Goal: Task Accomplishment & Management: Complete application form

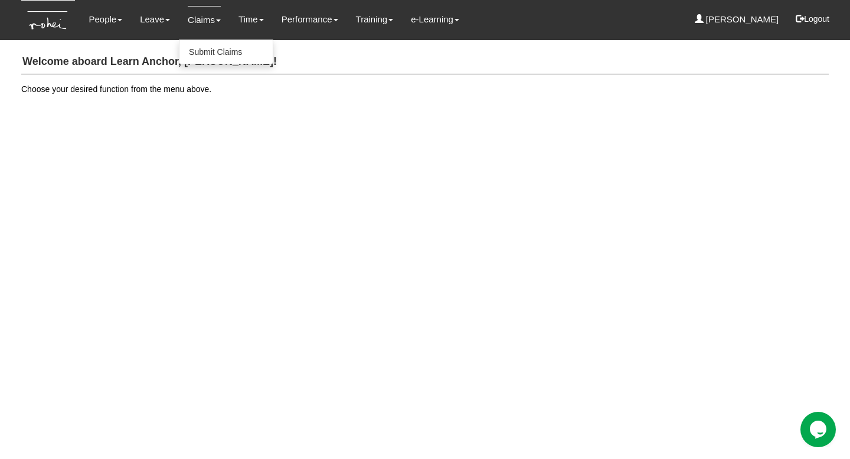
click at [201, 19] on link "Claims" at bounding box center [204, 20] width 33 height 28
click at [207, 51] on link "Submit Claims" at bounding box center [226, 52] width 93 height 24
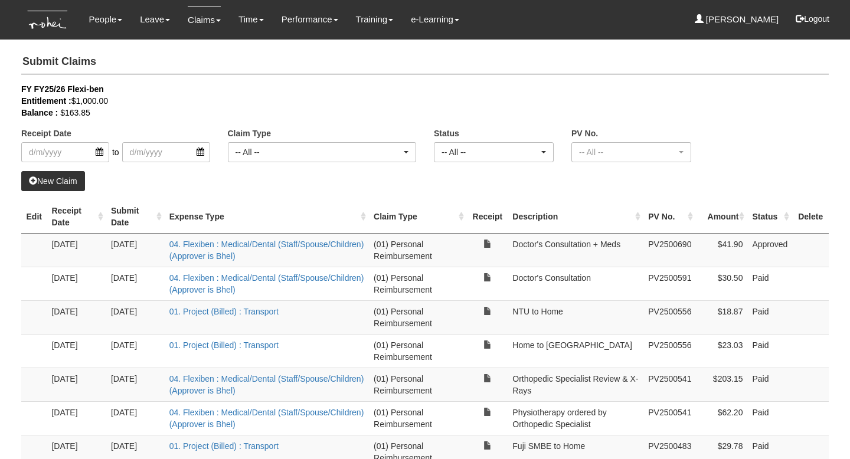
select select "50"
click at [263, 247] on link "04. Flexiben : Medical/Dental (Staff/Spouse/Children) (Approver is Bhel)" at bounding box center [266, 250] width 195 height 21
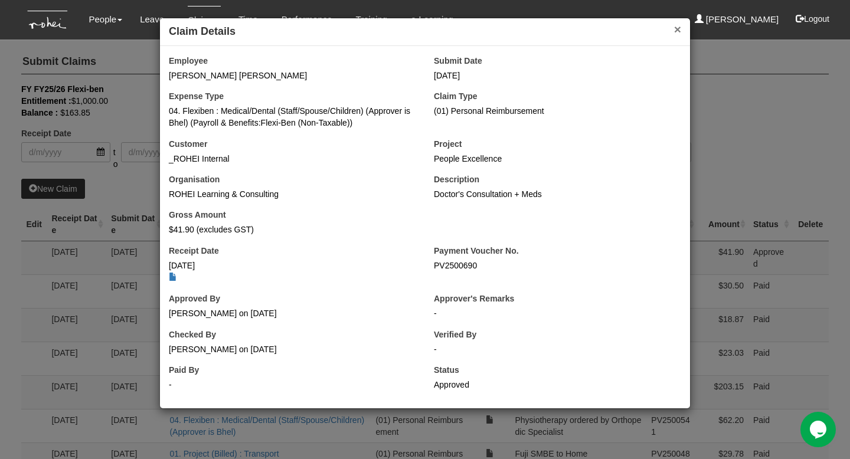
click at [676, 32] on button "×" at bounding box center [677, 29] width 7 height 12
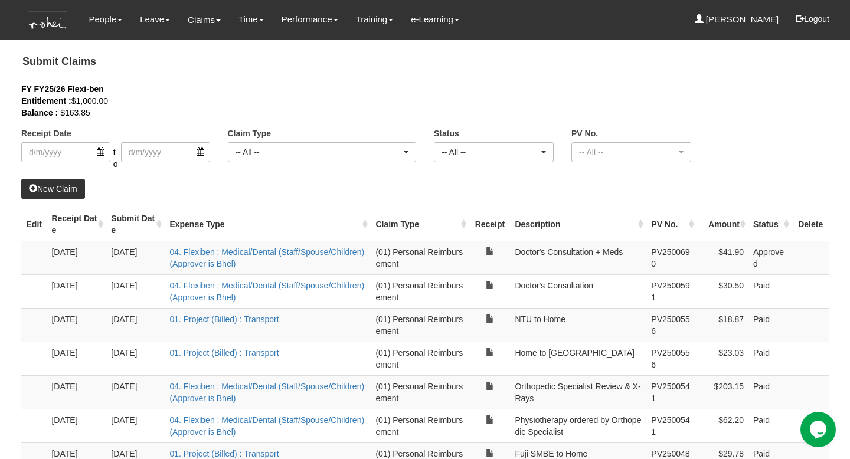
click at [56, 187] on link "New Claim" at bounding box center [53, 189] width 64 height 20
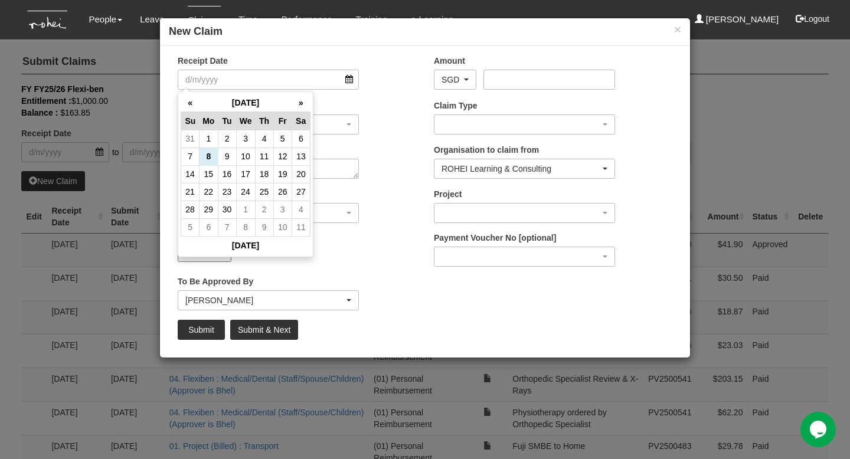
click at [350, 78] on input "Receipt Date" at bounding box center [268, 80] width 181 height 20
click at [267, 139] on td "4" at bounding box center [264, 139] width 18 height 18
type input "4/9/2025"
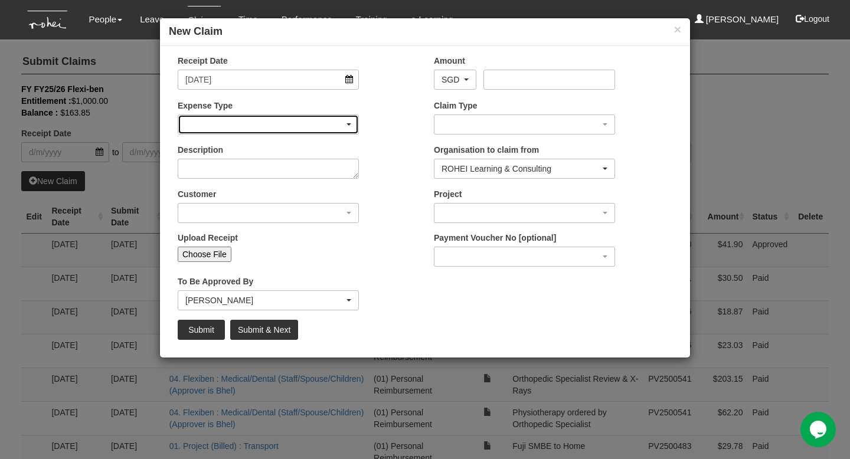
click at [351, 126] on div "button" at bounding box center [268, 124] width 180 height 19
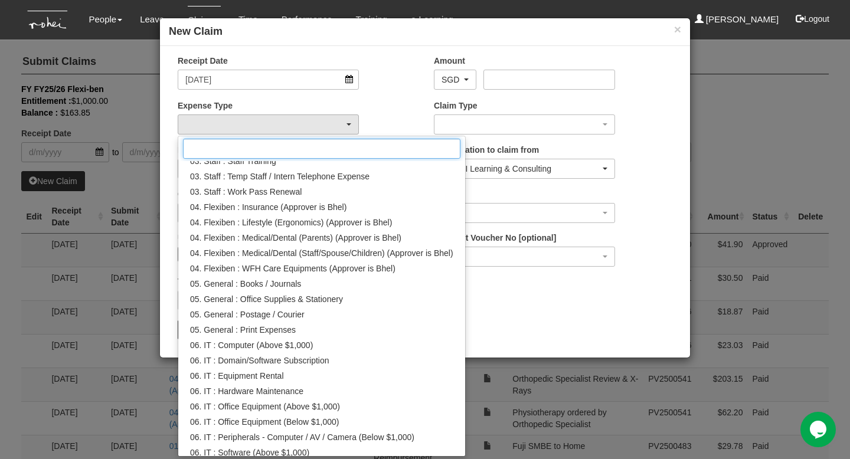
scroll to position [303, 0]
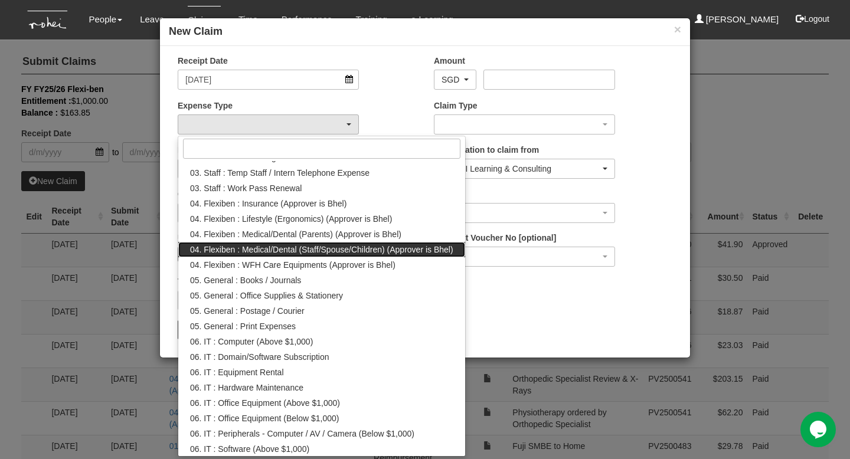
click at [357, 250] on span "04. Flexiben : Medical/Dental (Staff/Spouse/Children) (Approver is Bhel)" at bounding box center [321, 250] width 263 height 12
select select "146"
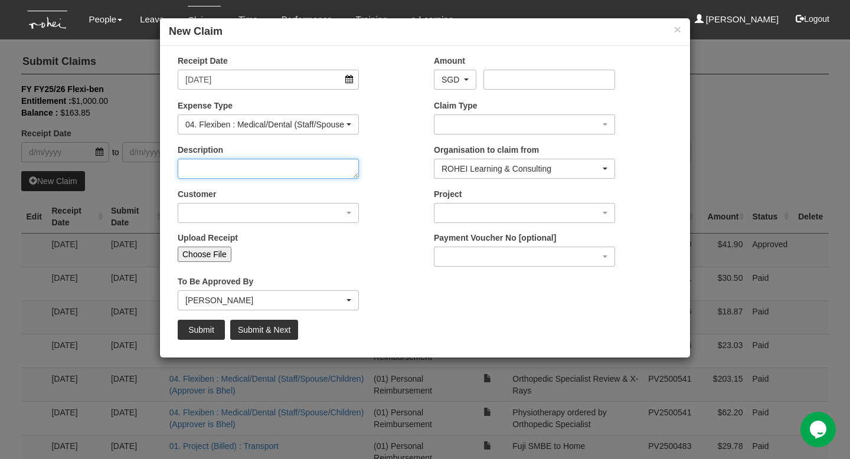
click at [296, 172] on textarea "Description" at bounding box center [268, 169] width 181 height 20
type textarea "Doctor's Consultation + Meds"
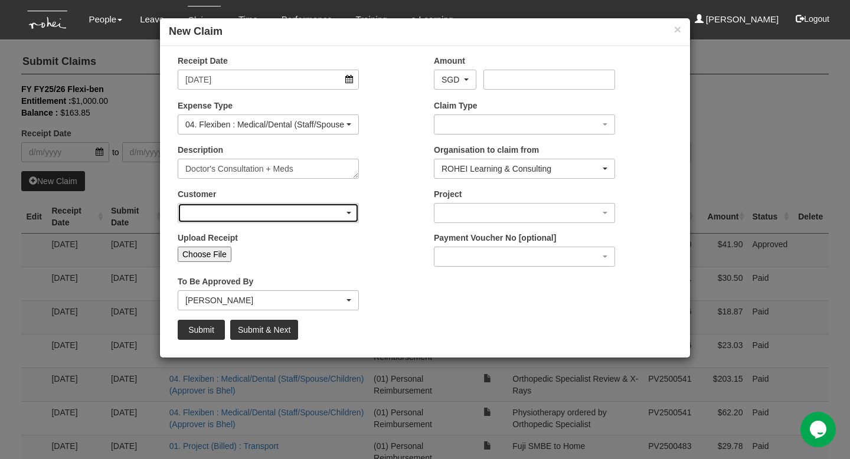
click at [348, 217] on div "button" at bounding box center [268, 213] width 180 height 19
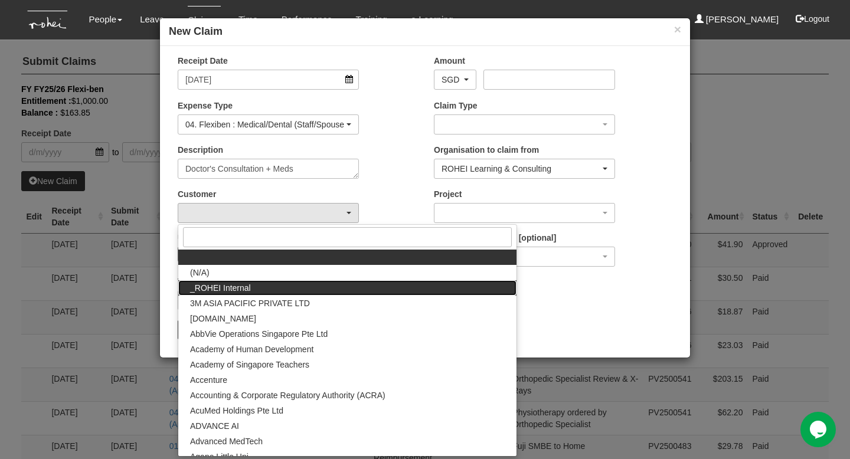
click at [302, 286] on link "_ROHEI Internal" at bounding box center [347, 287] width 338 height 15
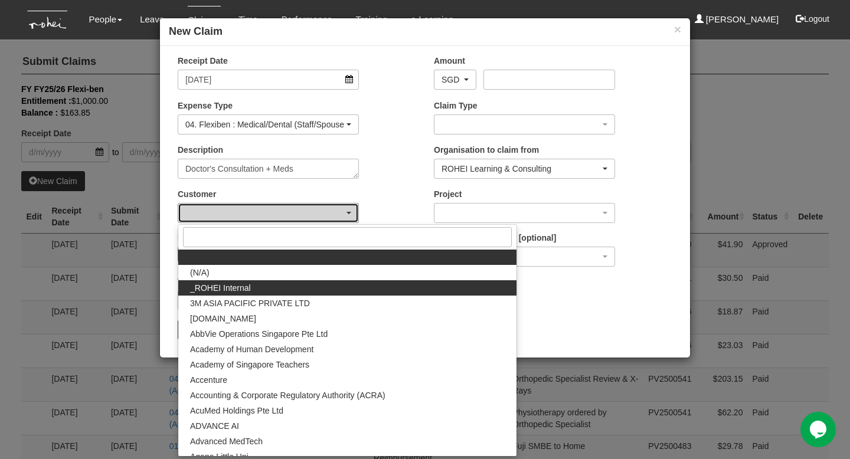
select select "397"
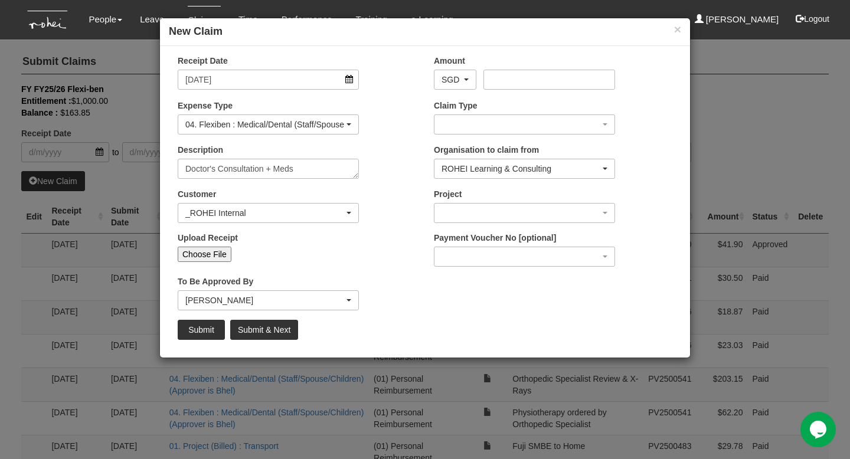
click at [208, 255] on input "Choose File" at bounding box center [205, 254] width 54 height 15
type input "C:\fakepath\Invoice (1).pdf"
type input "Choose Another File"
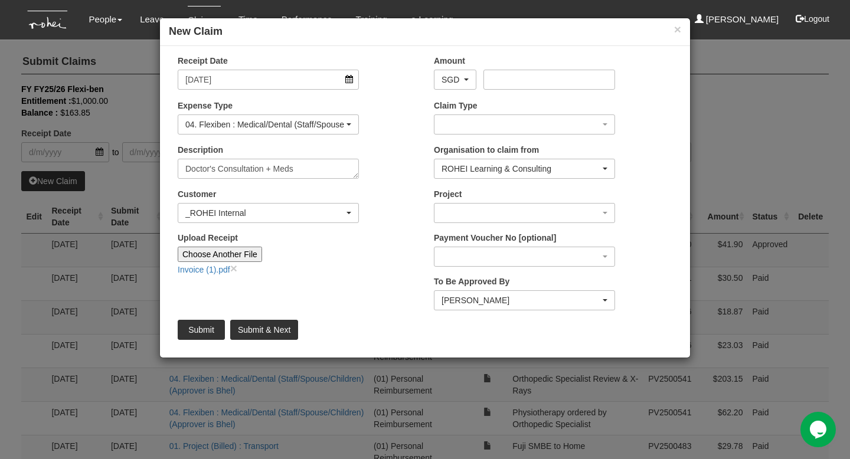
click at [347, 297] on div "Receipt Date 4/9/2025 Amount AED AFN ALL AMD ANG AOA ARS AUD AWG AZN BAM BBD BD…" at bounding box center [425, 202] width 530 height 294
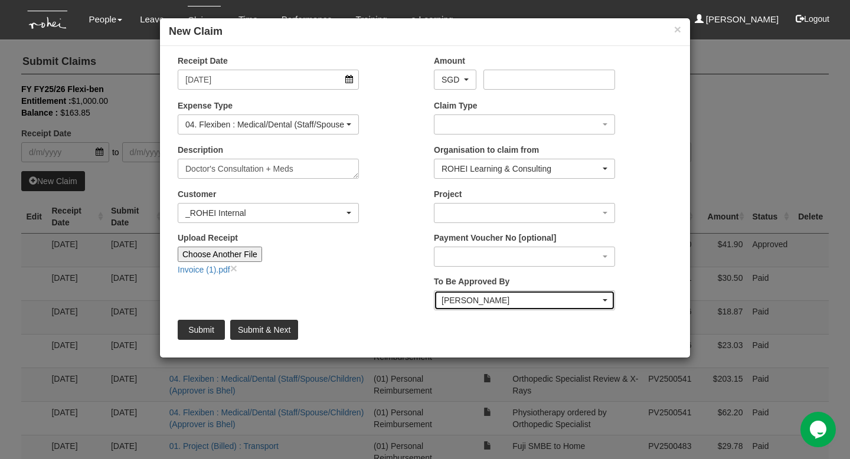
click at [606, 301] on span "button" at bounding box center [605, 300] width 5 height 2
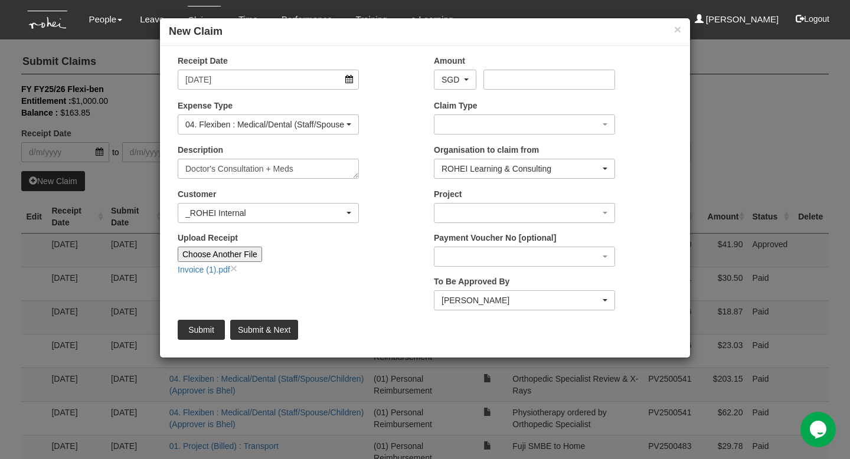
scroll to position [218, 0]
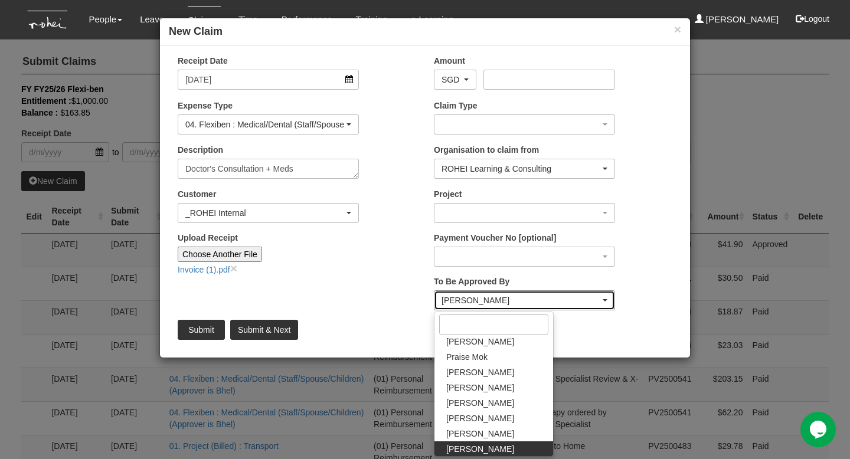
click at [500, 304] on div "Wen-Wei Chiang" at bounding box center [521, 301] width 159 height 12
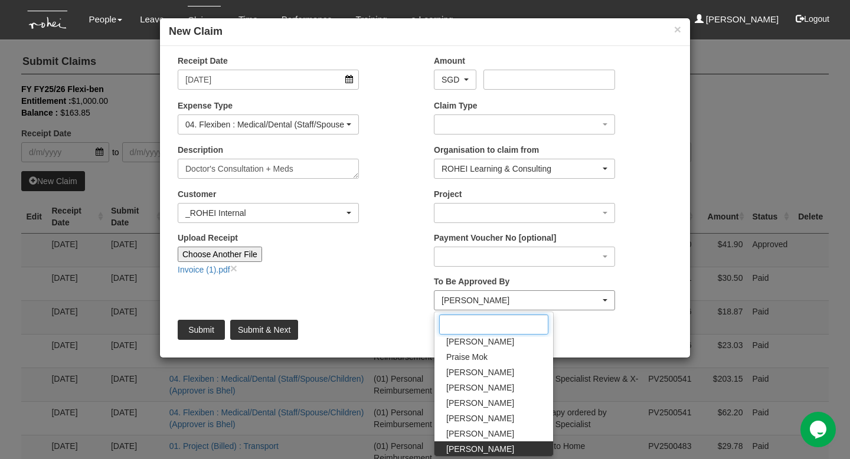
type input "h"
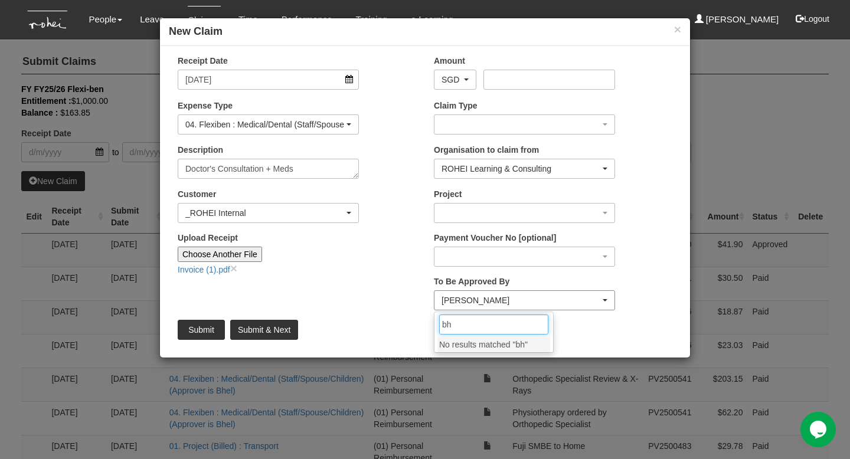
type input "b"
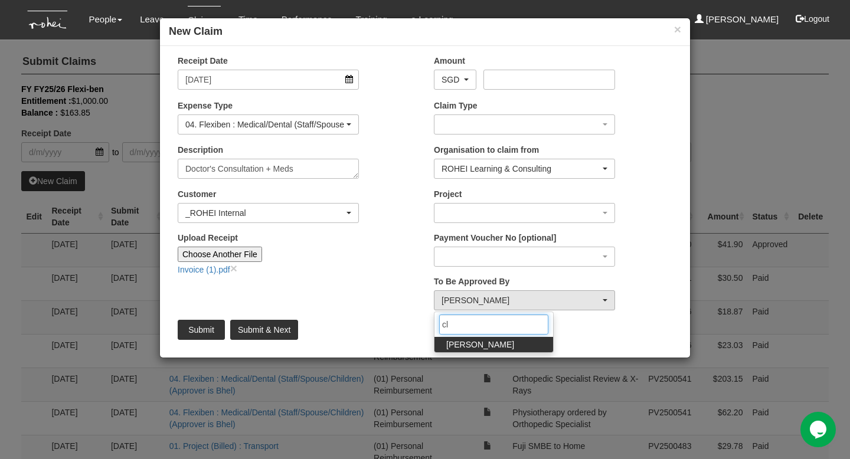
type input "cl"
click at [497, 346] on span "Claribel Abadilla" at bounding box center [480, 345] width 68 height 12
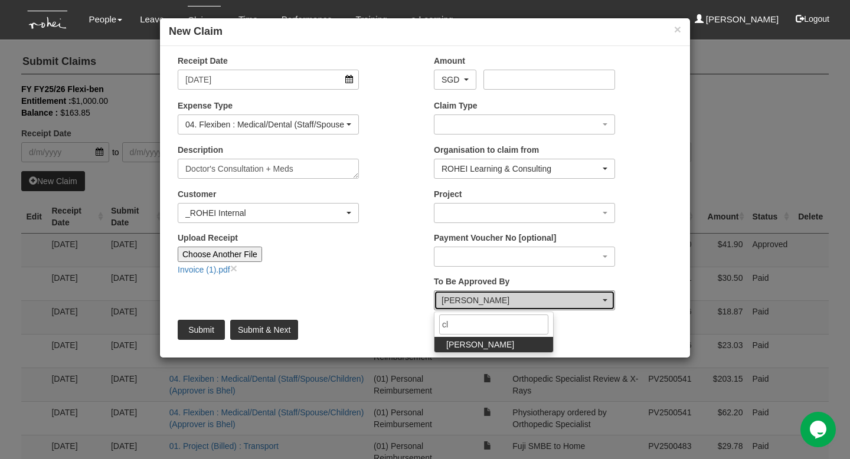
select select "7c74568e-c65a-4e2f-b023-70974c8e3265"
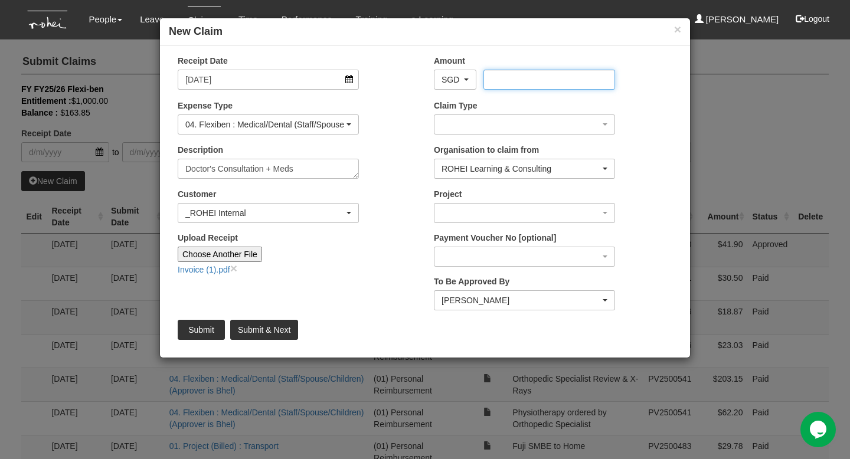
click at [503, 80] on input "Amount" at bounding box center [549, 80] width 131 height 20
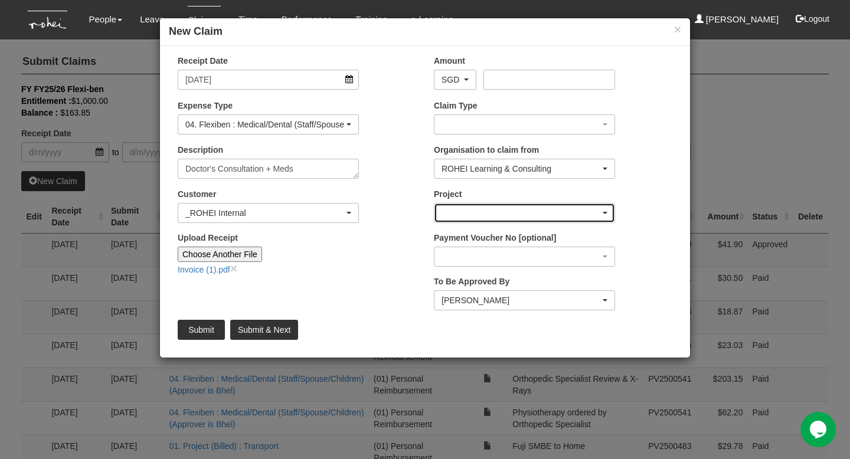
click at [606, 212] on span "button" at bounding box center [605, 213] width 5 height 2
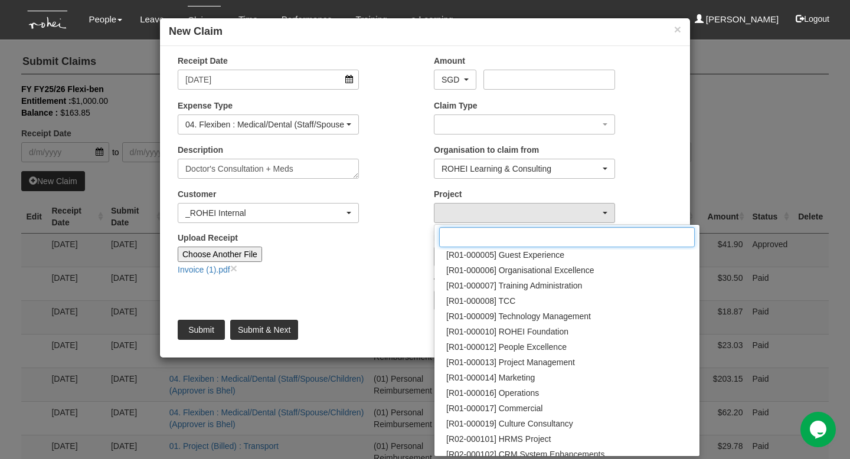
scroll to position [107, 0]
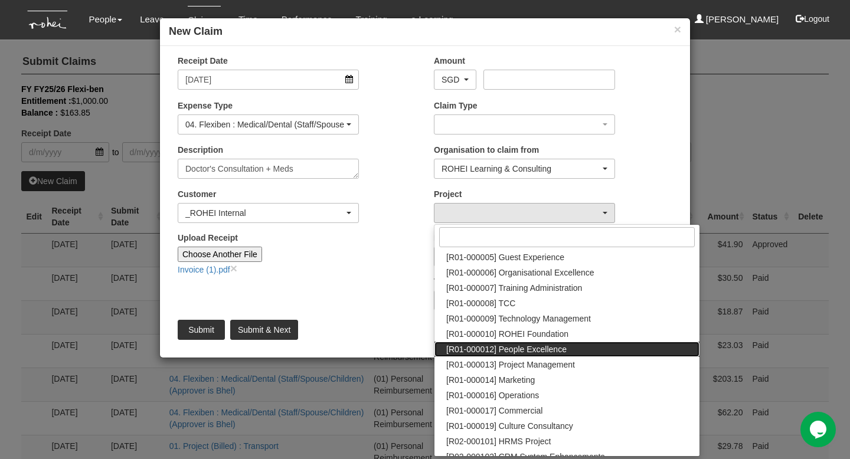
click at [546, 348] on span "[R01-000012] People Excellence" at bounding box center [506, 350] width 120 height 12
select select "1221"
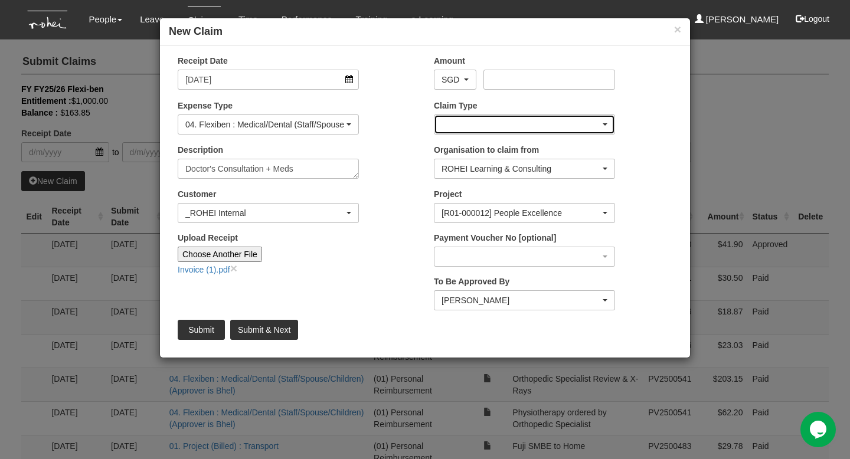
click at [606, 125] on div "button" at bounding box center [525, 124] width 180 height 19
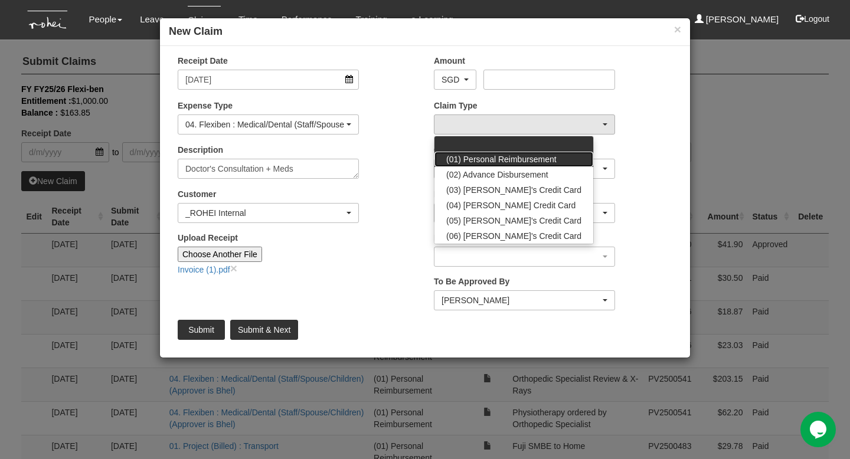
click at [544, 157] on span "(01) Personal Reimbursement" at bounding box center [501, 160] width 110 height 12
select select "14"
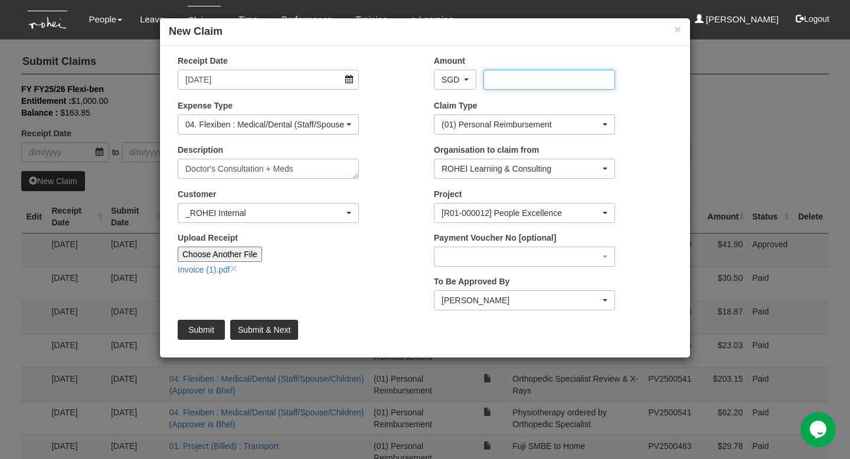
click at [531, 79] on input "Amount" at bounding box center [549, 80] width 131 height 20
type input "88.85"
click at [202, 328] on input "Submit" at bounding box center [201, 330] width 47 height 20
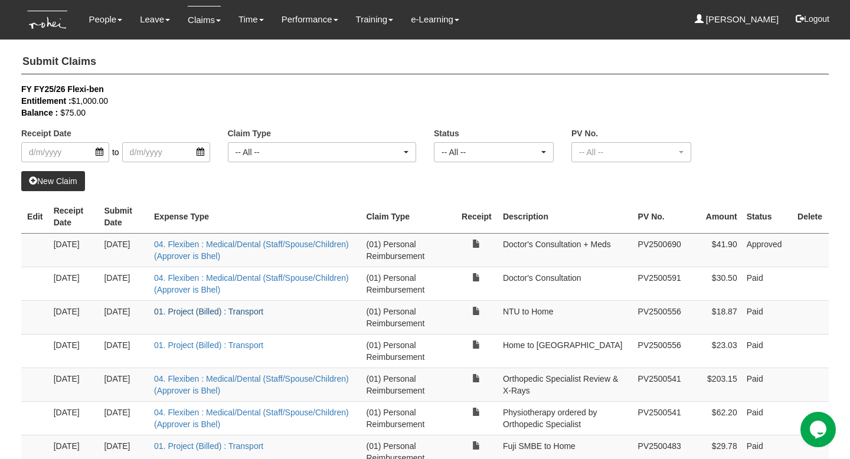
select select "50"
